Goal: Information Seeking & Learning: Check status

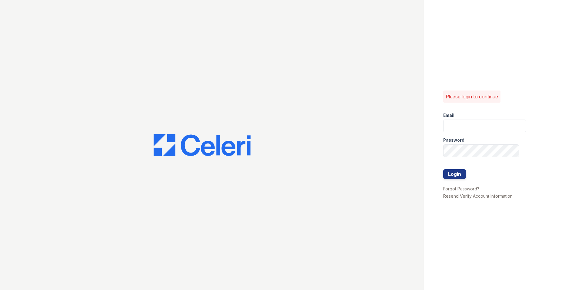
type input "[EMAIL_ADDRESS][DOMAIN_NAME]"
click at [451, 174] on button "Login" at bounding box center [454, 174] width 23 height 10
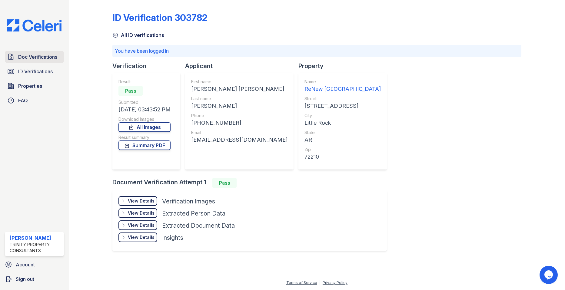
click at [33, 57] on span "Doc Verifications" at bounding box center [37, 56] width 39 height 7
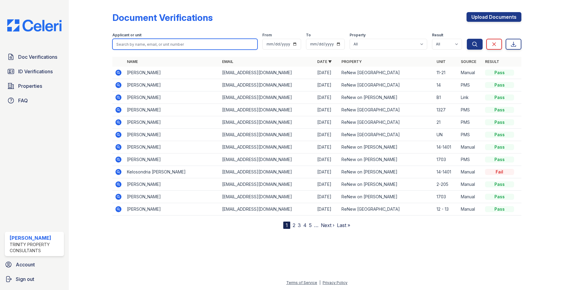
click at [142, 43] on input "search" at bounding box center [184, 44] width 145 height 11
type input "[PERSON_NAME]"
click at [467, 39] on button "Search" at bounding box center [475, 44] width 16 height 11
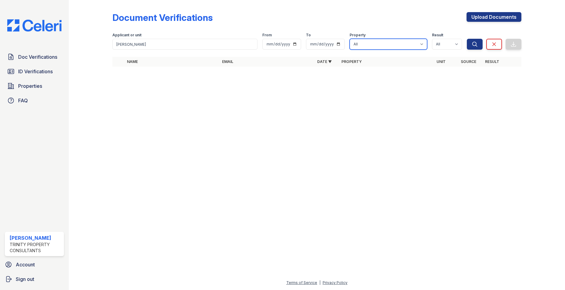
click at [401, 43] on select "All ReNew on Cantrell ReNew Otter Creek" at bounding box center [389, 44] width 78 height 11
select select "47"
click at [350, 39] on select "All ReNew on Cantrell ReNew Otter Creek" at bounding box center [389, 44] width 78 height 11
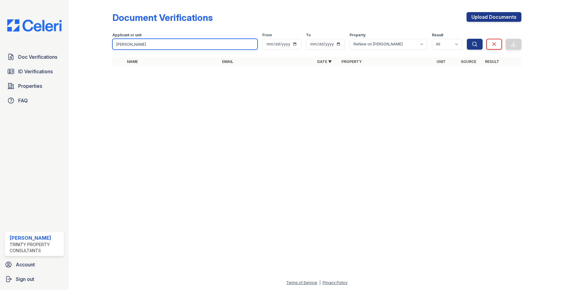
click at [161, 42] on input "floyd" at bounding box center [184, 44] width 145 height 11
type input "martin"
click at [467, 39] on button "Search" at bounding box center [475, 44] width 16 height 11
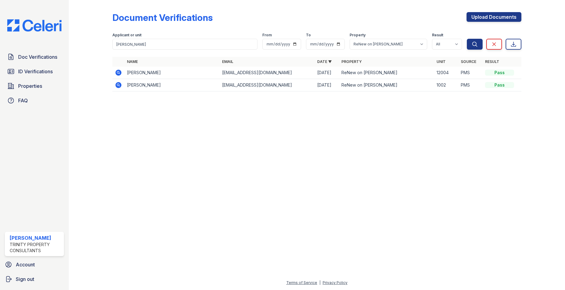
click at [118, 85] on icon at bounding box center [119, 85] width 2 height 2
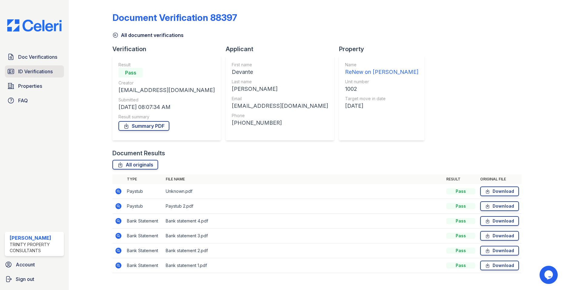
click at [22, 72] on span "ID Verifications" at bounding box center [35, 71] width 35 height 7
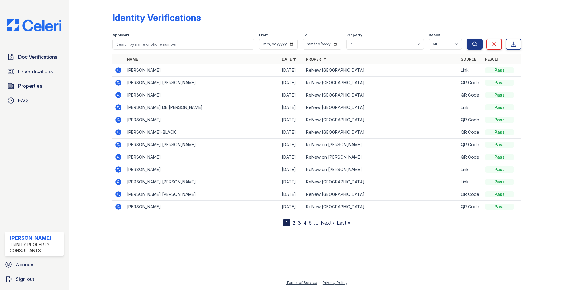
click at [121, 83] on icon at bounding box center [119, 83] width 6 height 6
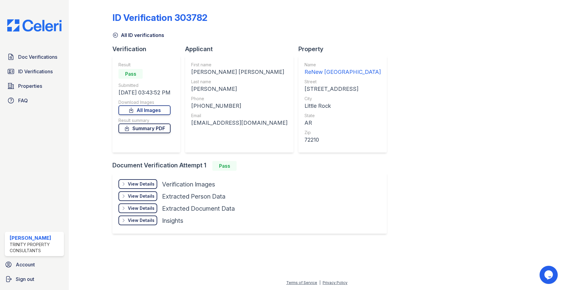
click at [130, 127] on icon at bounding box center [127, 128] width 6 height 6
click at [32, 75] on span "ID Verifications" at bounding box center [35, 71] width 35 height 7
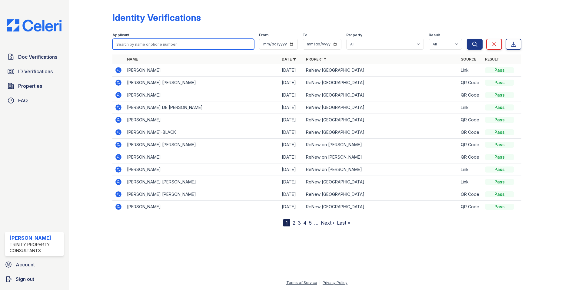
click at [240, 44] on input "search" at bounding box center [183, 44] width 142 height 11
type input "floyd"
click at [467, 39] on button "Search" at bounding box center [475, 44] width 16 height 11
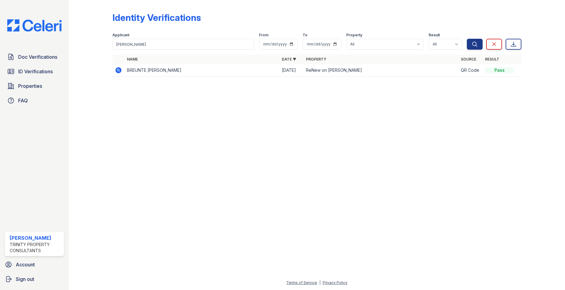
click at [117, 67] on icon at bounding box center [118, 70] width 7 height 7
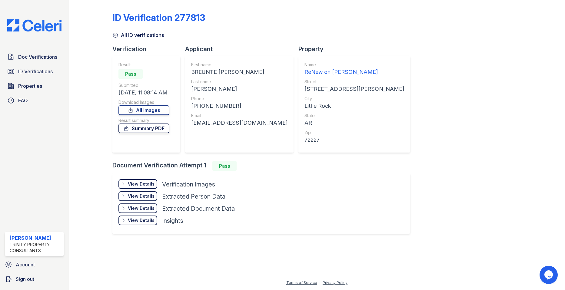
click at [150, 130] on link "Summary PDF" at bounding box center [144, 129] width 51 height 10
